Goal: Task Accomplishment & Management: Use online tool/utility

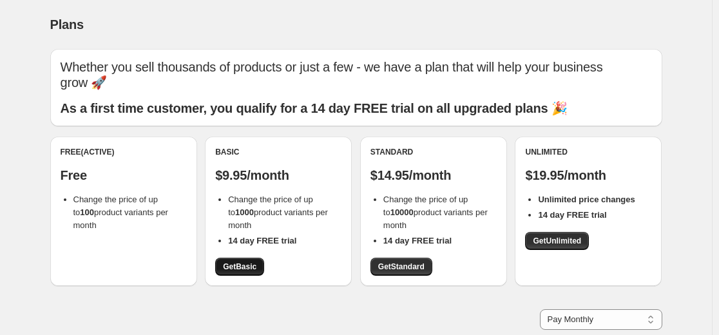
click at [256, 269] on span "Get Basic" at bounding box center [240, 267] width 34 height 10
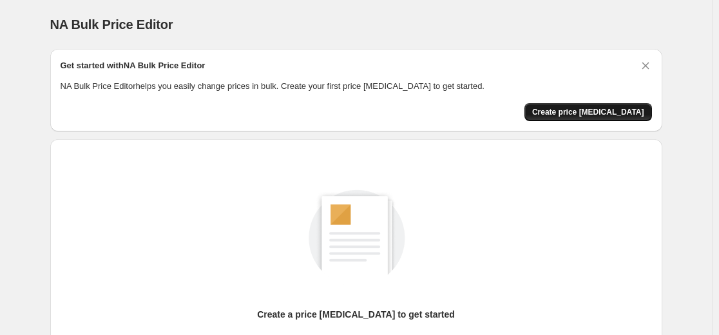
click at [597, 112] on span "Create price [MEDICAL_DATA]" at bounding box center [588, 112] width 112 height 10
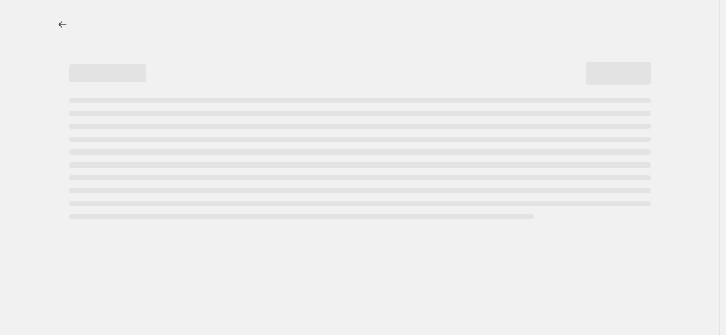
select select "percentage"
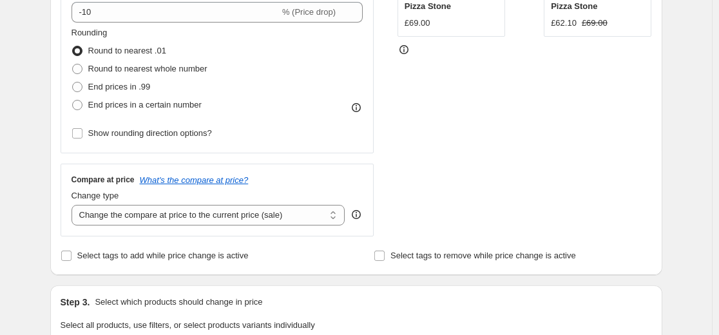
scroll to position [312, 0]
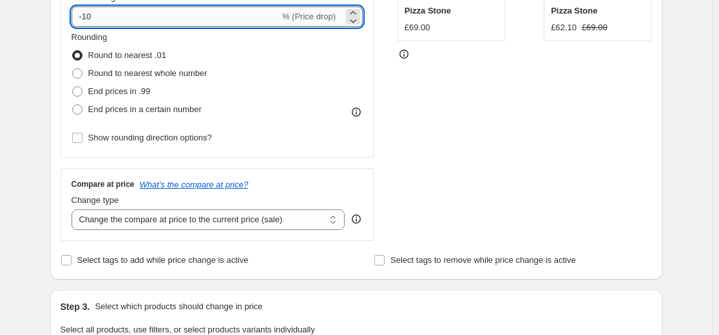
click at [239, 14] on input "-10" at bounding box center [176, 16] width 208 height 21
type input "-1"
type input "-55"
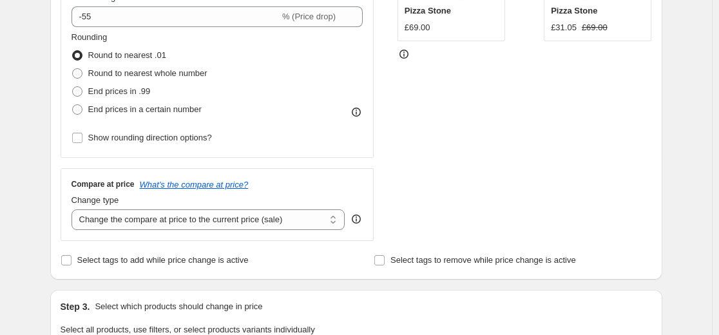
click at [433, 98] on div "STOREFRONT EXAMPLE Pizza Stone £69.00 Changed to Pizza Stone £31.05 £69.00" at bounding box center [525, 83] width 255 height 316
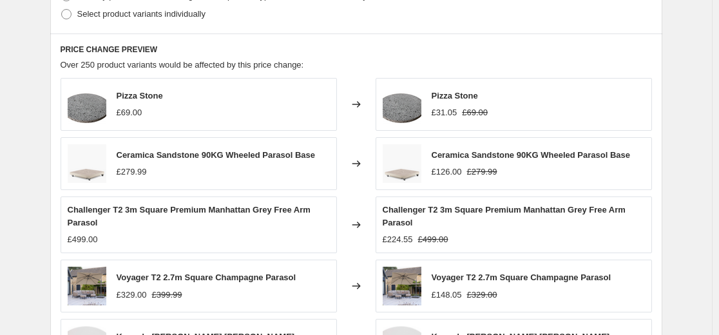
scroll to position [958, 0]
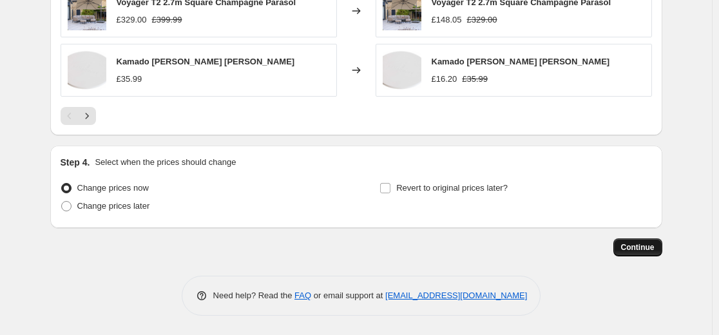
click at [630, 250] on span "Continue" at bounding box center [638, 247] width 34 height 10
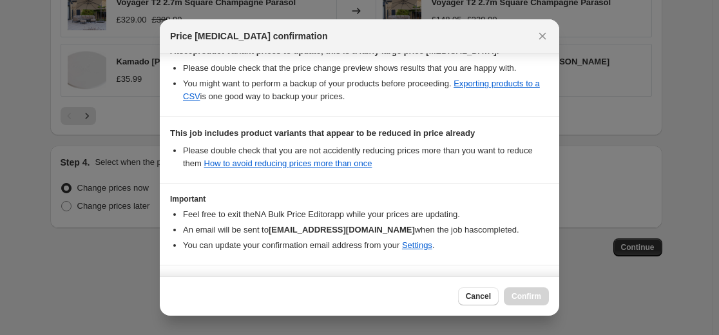
scroll to position [278, 0]
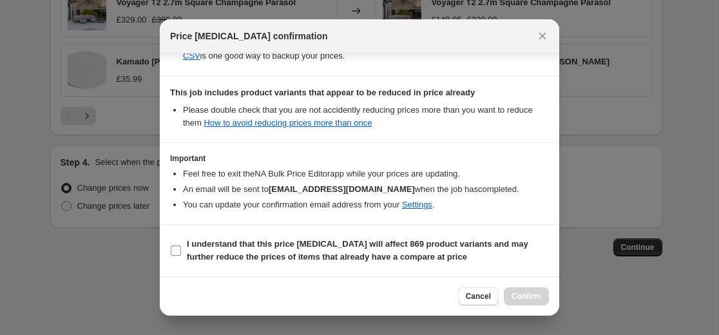
click at [237, 249] on b "I understand that this price change job will affect 869 product variants and ma…" at bounding box center [358, 250] width 342 height 23
click at [181, 249] on input "I understand that this price change job will affect 869 product variants and ma…" at bounding box center [176, 251] width 10 height 10
checkbox input "true"
click at [535, 295] on span "Confirm" at bounding box center [527, 296] width 30 height 10
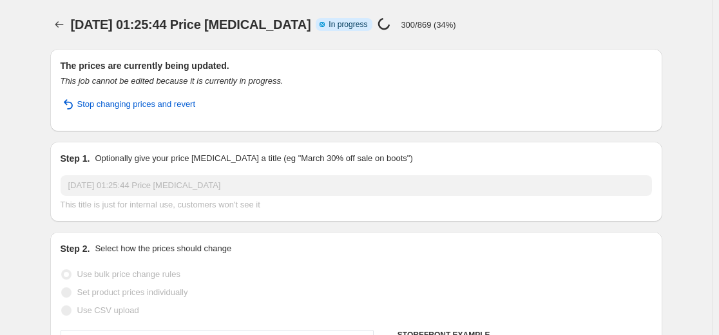
click at [591, 24] on div "17 Sept 2025, 01:25:44 Price change job Info Partially complete In progress Pri…" at bounding box center [356, 24] width 612 height 18
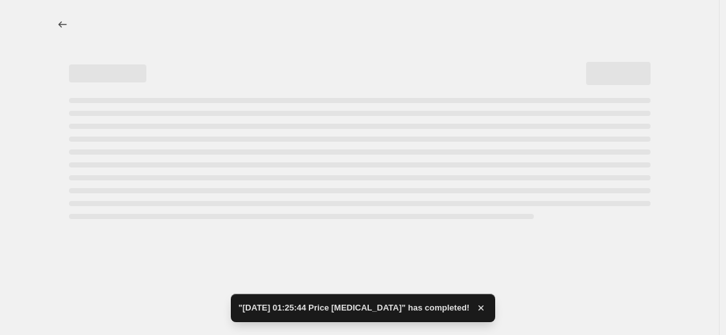
select select "percentage"
